Goal: Information Seeking & Learning: Learn about a topic

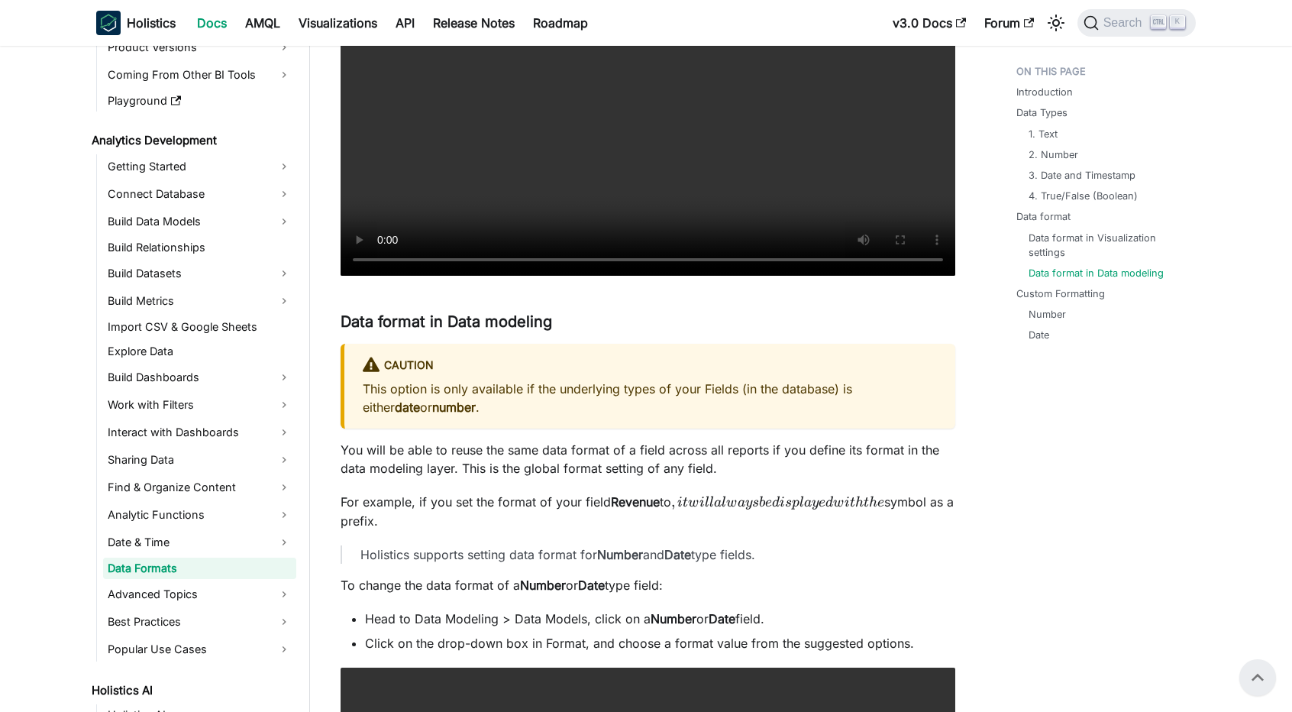
scroll to position [2443, 0]
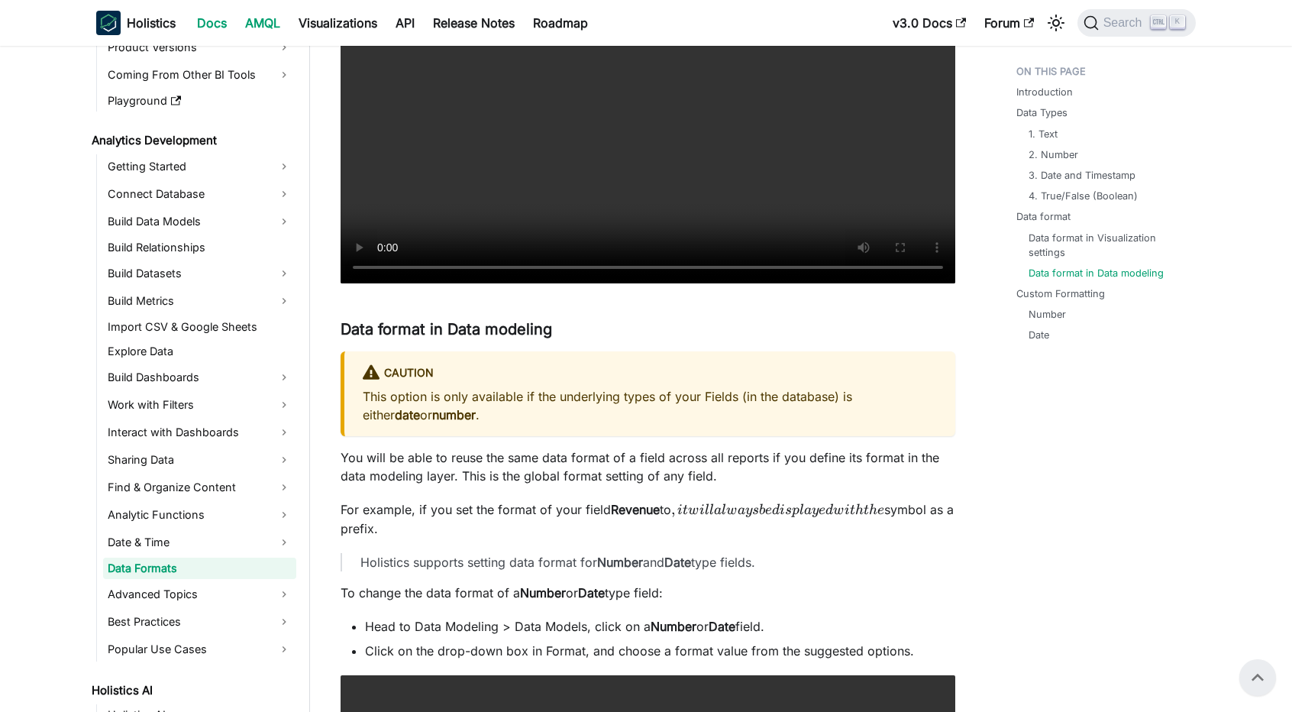
click at [253, 18] on link "AMQL" at bounding box center [262, 23] width 53 height 24
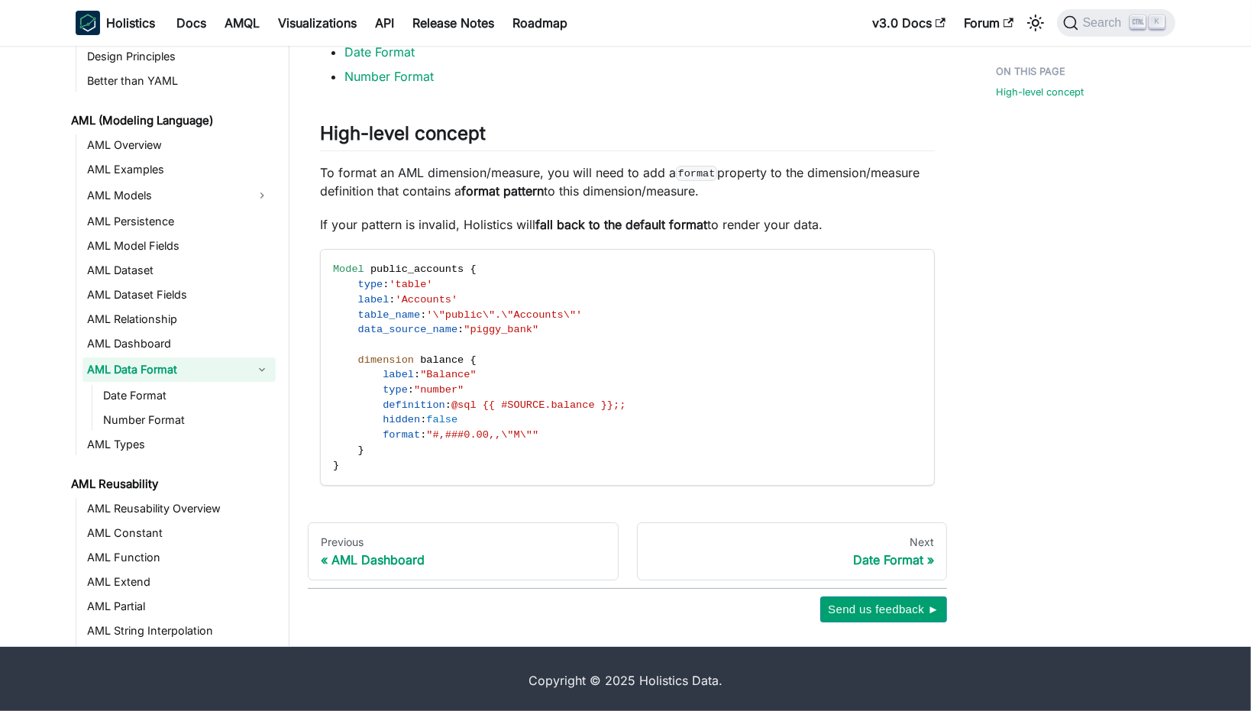
scroll to position [185, 0]
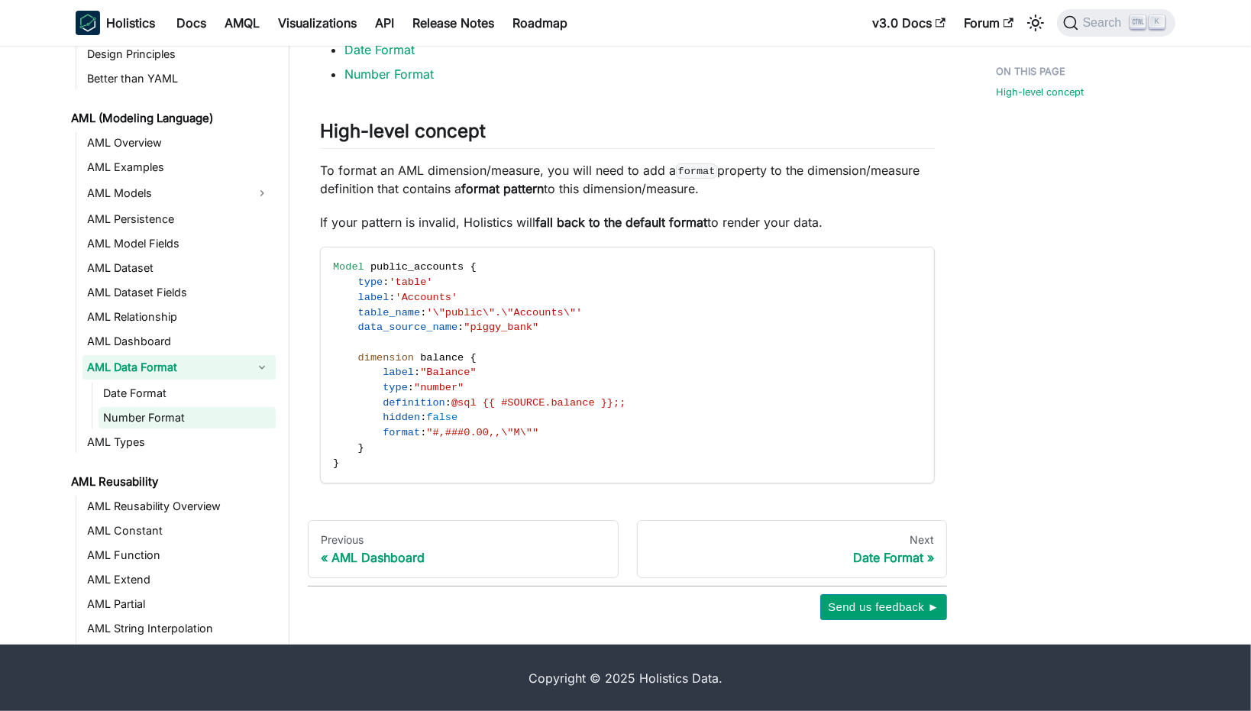
click at [160, 414] on link "Number Format" at bounding box center [186, 417] width 177 height 21
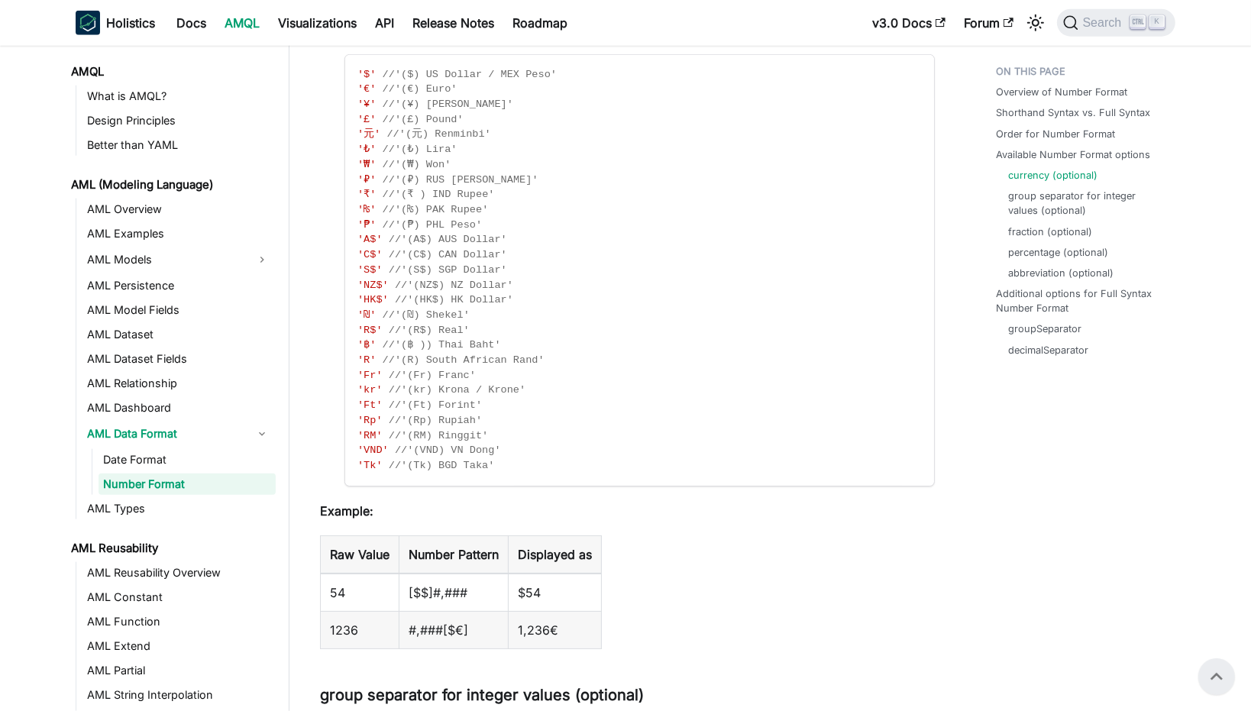
scroll to position [1527, 0]
